Goal: Information Seeking & Learning: Learn about a topic

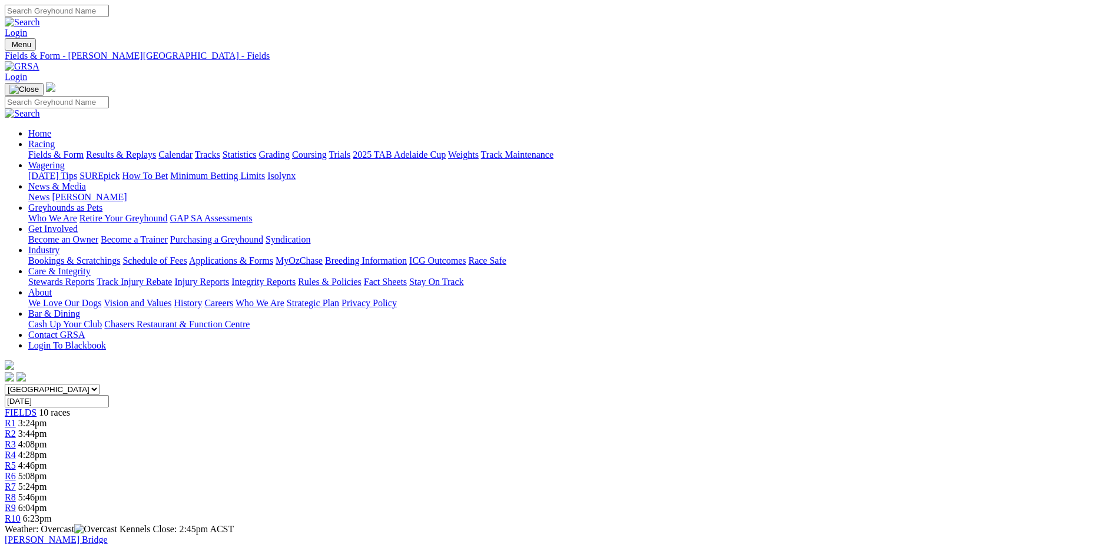
click at [39, 61] on img at bounding box center [22, 66] width 35 height 11
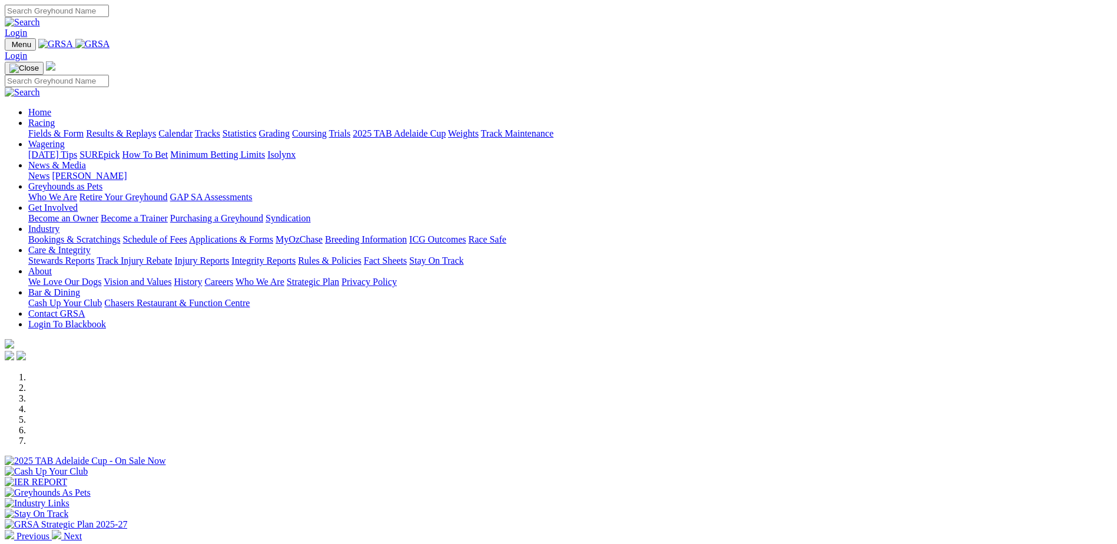
scroll to position [294, 0]
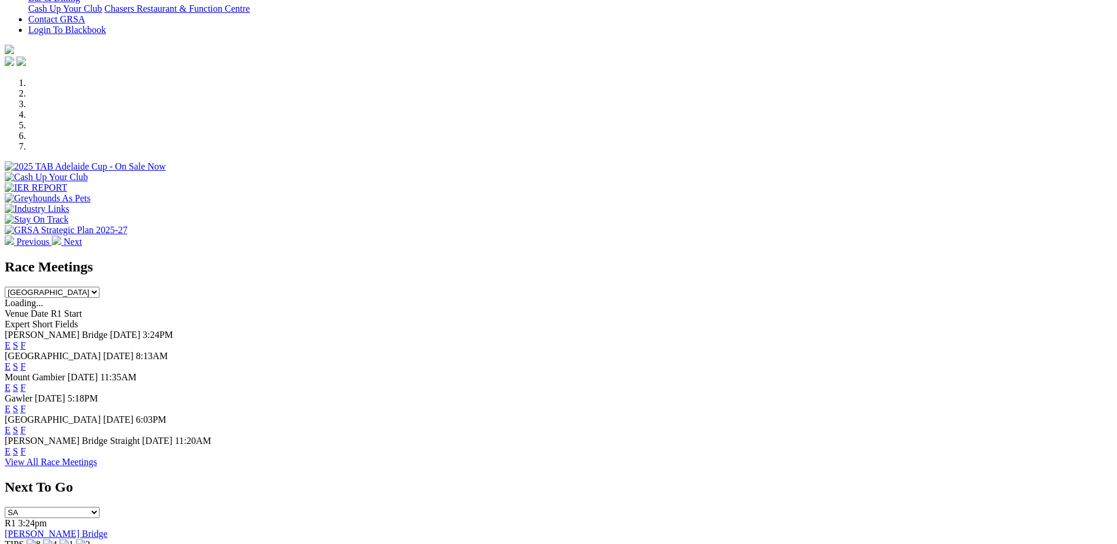
click at [11, 361] on link "E" at bounding box center [8, 366] width 6 height 10
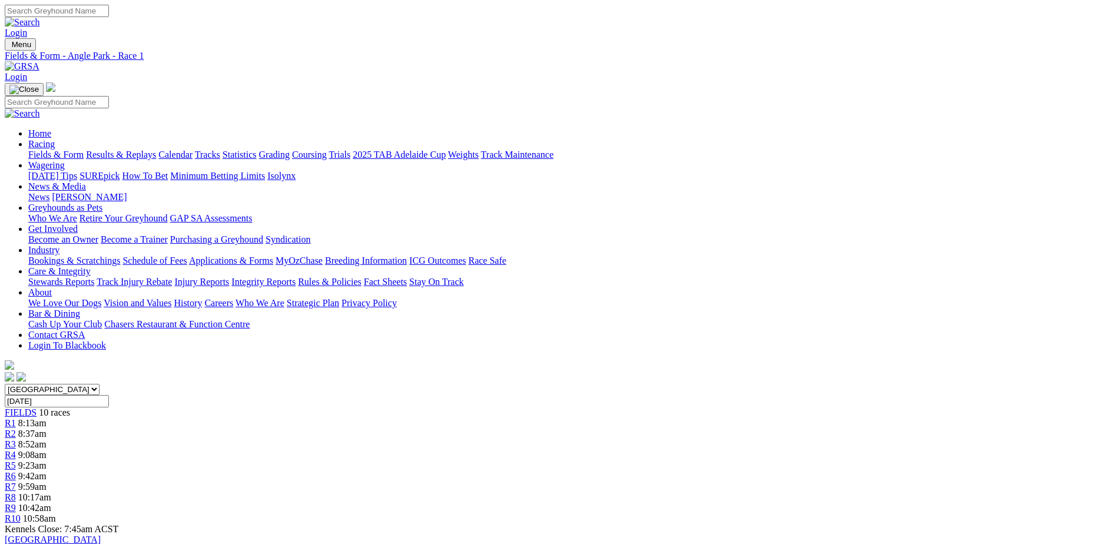
click at [39, 61] on img at bounding box center [22, 66] width 35 height 11
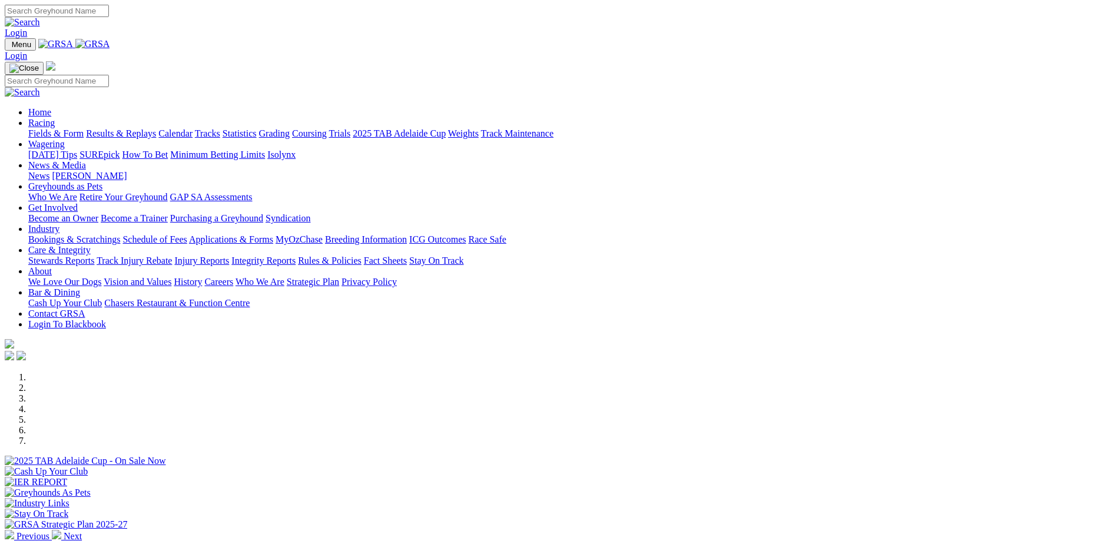
scroll to position [294, 0]
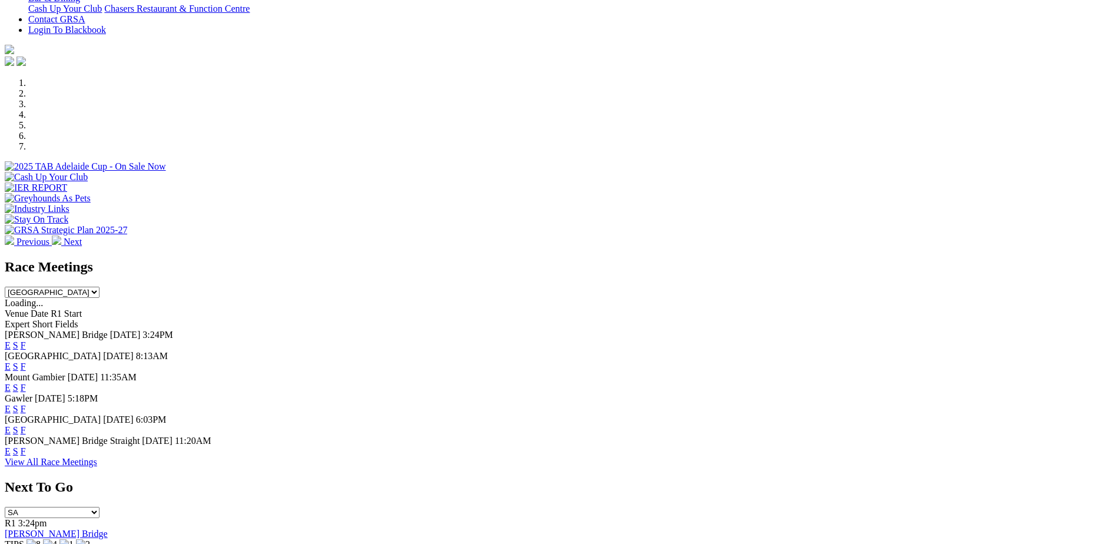
click at [26, 456] on link "F" at bounding box center [23, 451] width 5 height 10
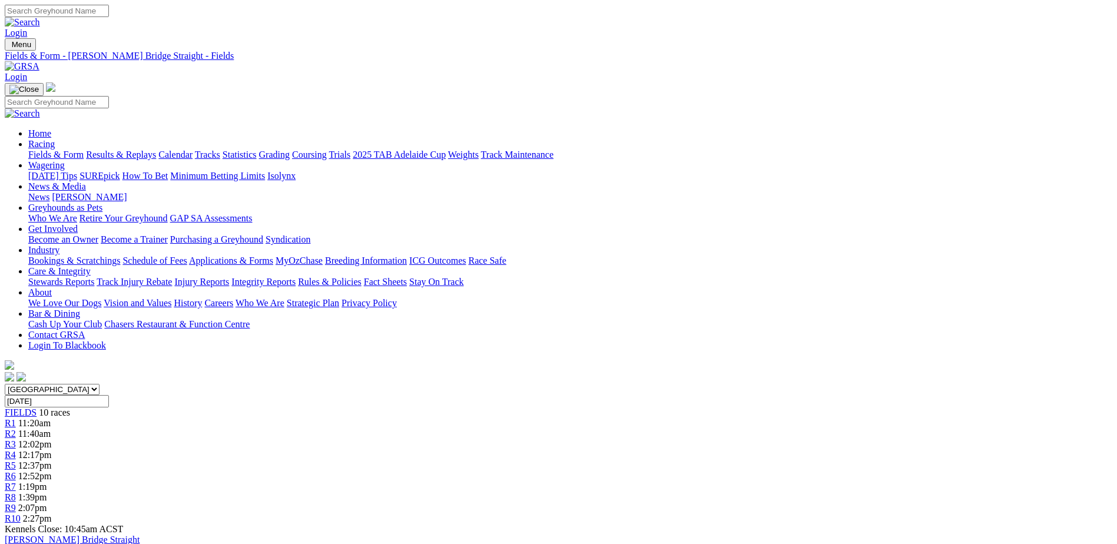
click at [39, 61] on img at bounding box center [22, 66] width 35 height 11
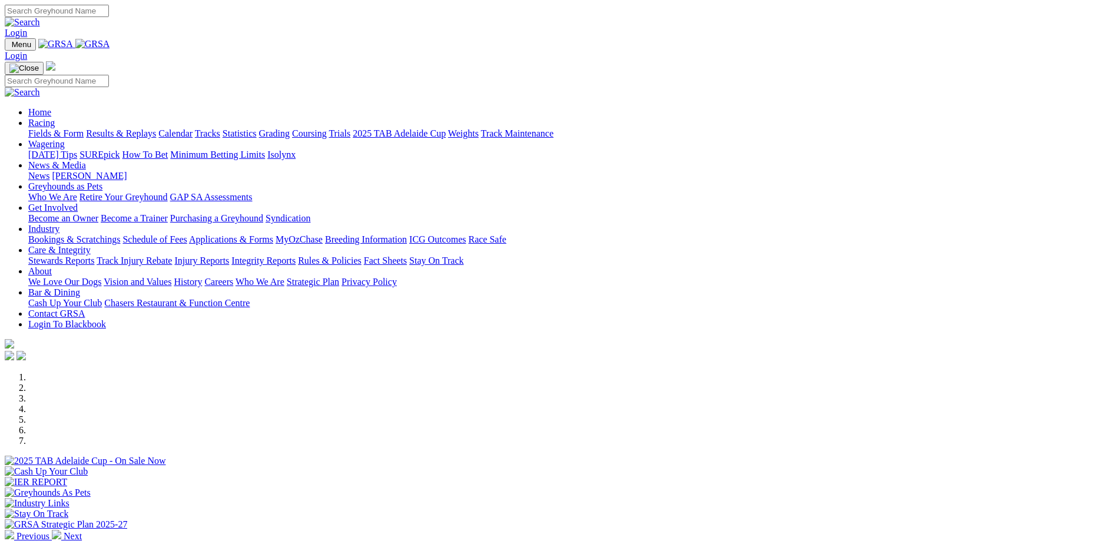
scroll to position [294, 0]
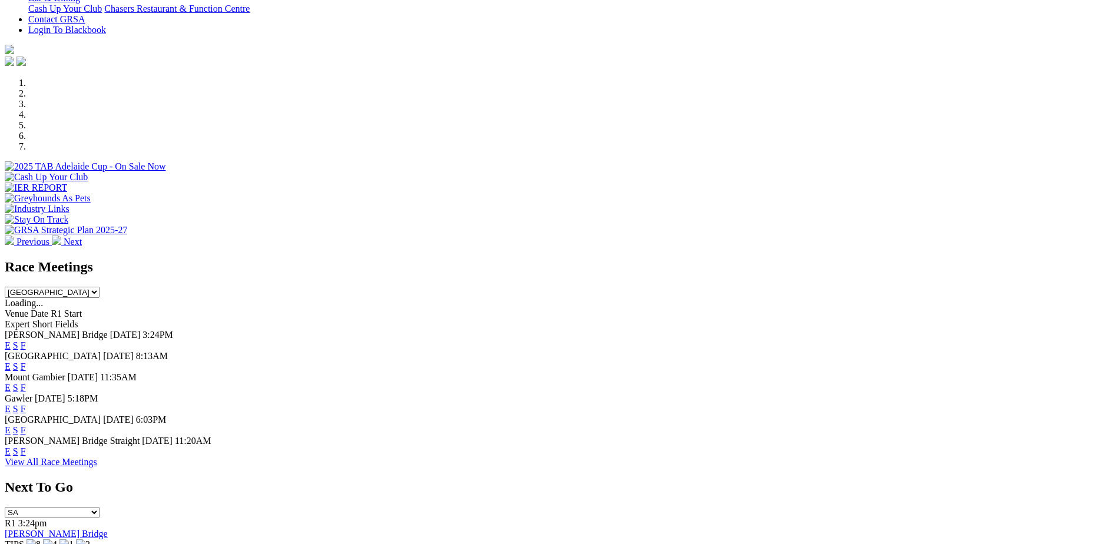
click at [26, 425] on link "F" at bounding box center [23, 430] width 5 height 10
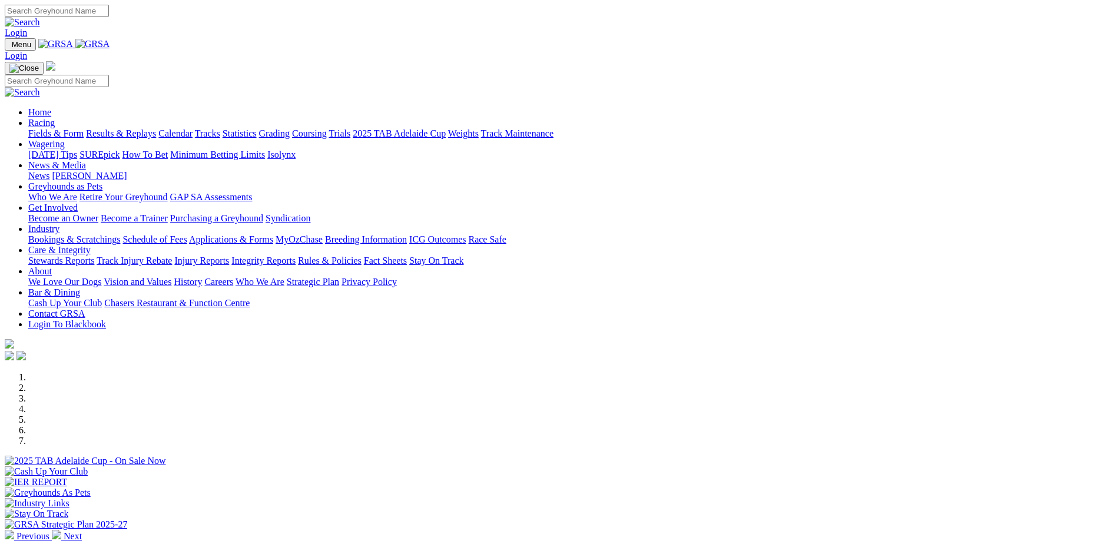
scroll to position [294, 0]
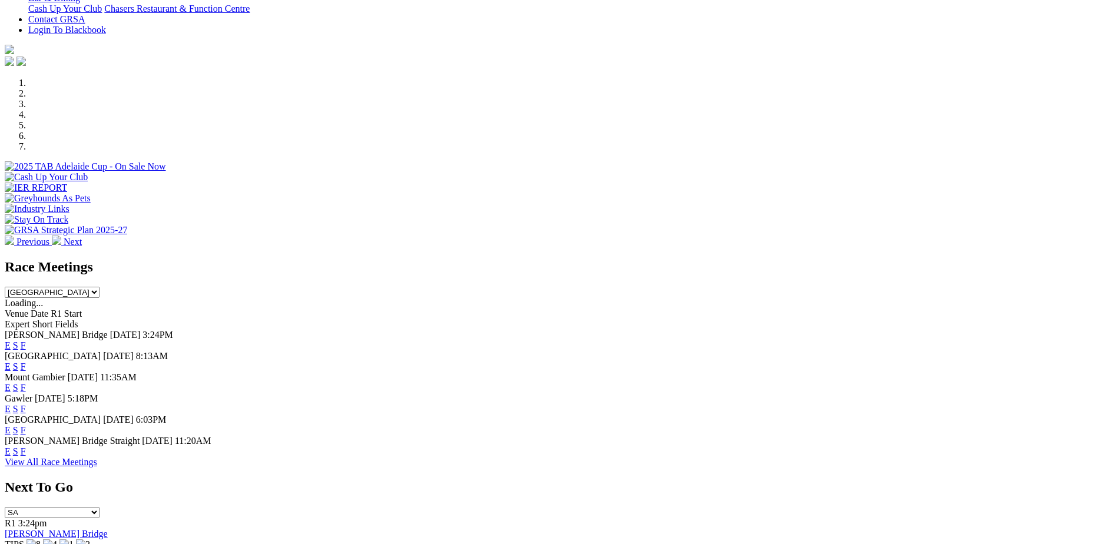
click at [26, 404] on link "F" at bounding box center [23, 409] width 5 height 10
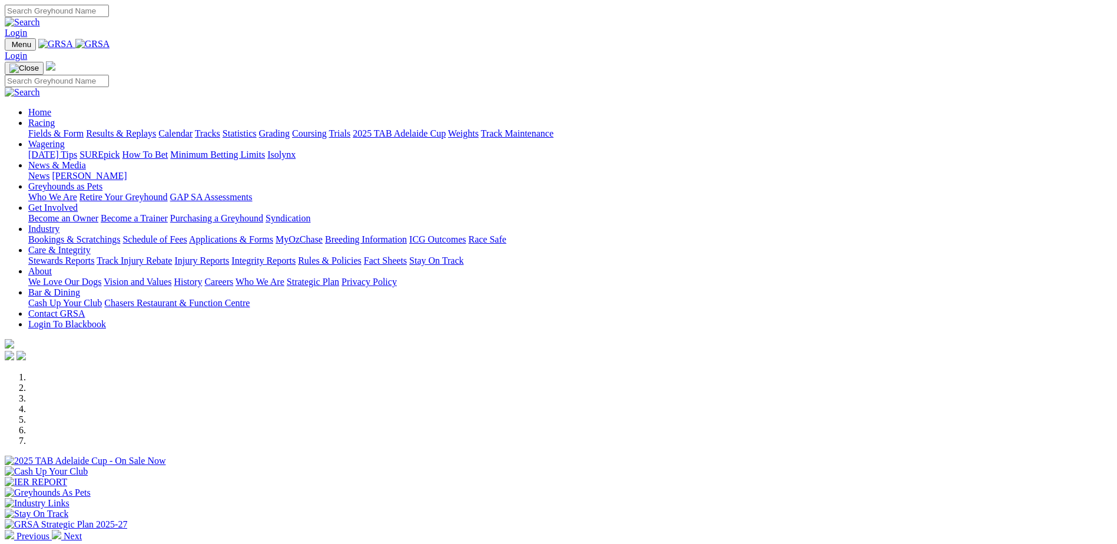
scroll to position [294, 0]
